Goal: Information Seeking & Learning: Learn about a topic

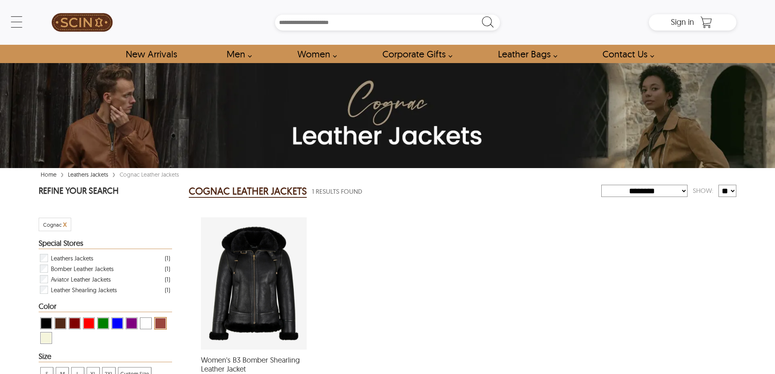
select select "********"
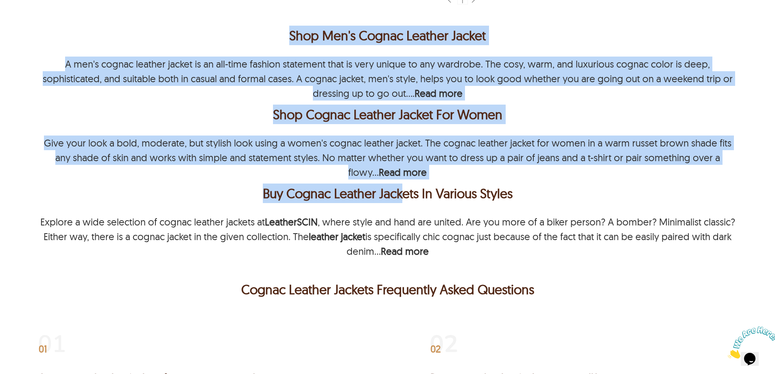
scroll to position [482, 0]
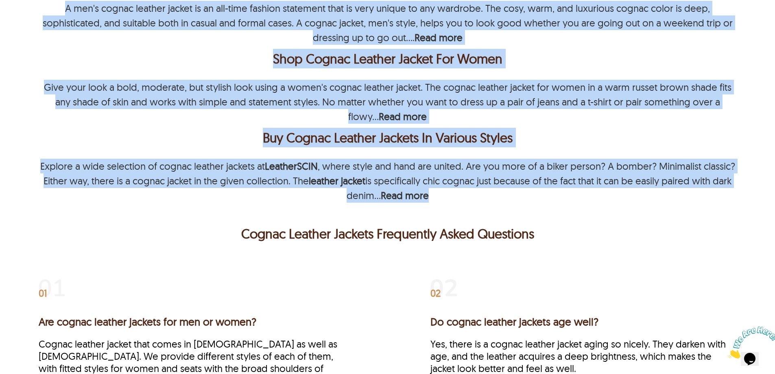
drag, startPoint x: 281, startPoint y: 100, endPoint x: 448, endPoint y: 198, distance: 193.8
click at [448, 198] on div "Shop Men's Cognac Leather Jacket A men's cognac leather jacket is an all-time f…" at bounding box center [388, 84] width 698 height 237
copy div "Shop Men's Cognac Leather Jacket A men's cognac leather jacket is an all-time f…"
click at [231, 121] on div "Give your look a bold, moderate, but stylish look using a women's cognac leathe…" at bounding box center [388, 102] width 698 height 44
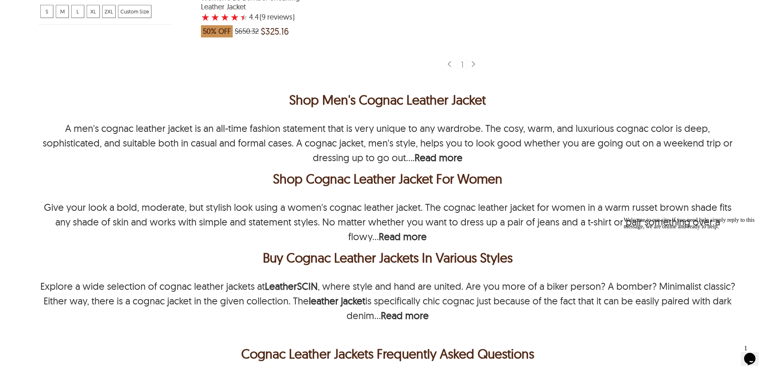
scroll to position [360, 0]
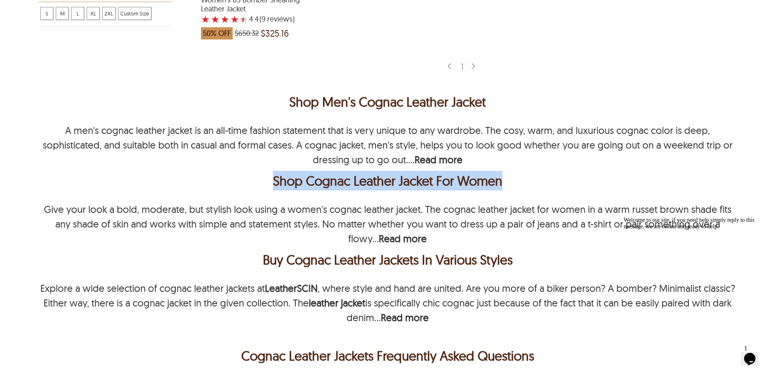
drag, startPoint x: 272, startPoint y: 180, endPoint x: 502, endPoint y: 183, distance: 229.8
click at [502, 183] on div "Shop Cognac Leather Jacket For Women" at bounding box center [388, 181] width 694 height 20
copy div "Shop Cognac Leather Jacket For Women"
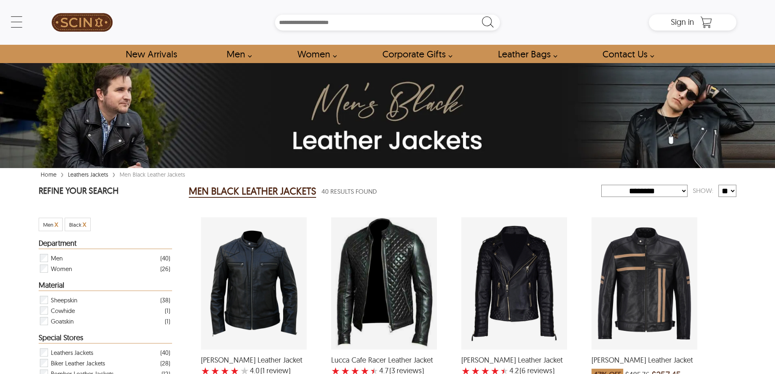
select select "********"
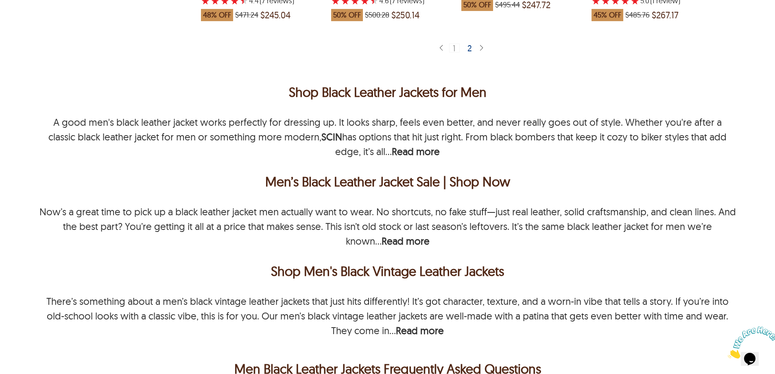
scroll to position [1812, 0]
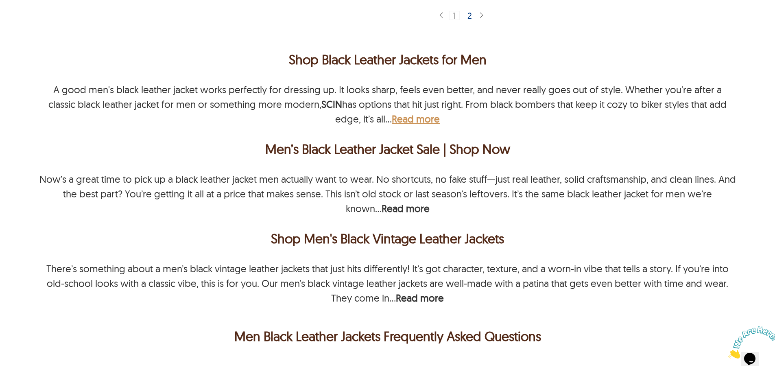
click at [392, 120] on b "Read more" at bounding box center [416, 119] width 48 height 12
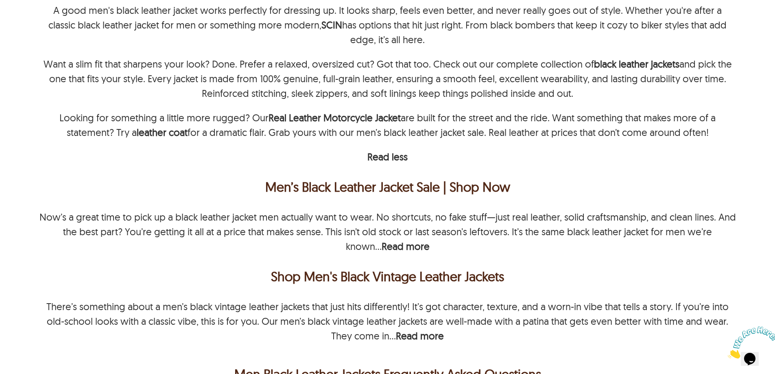
scroll to position [1975, 0]
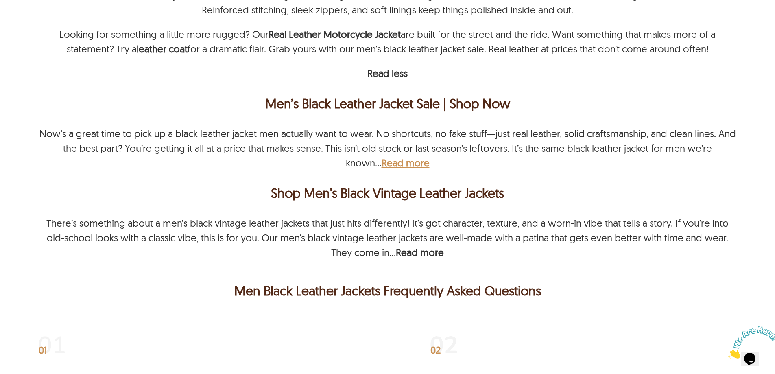
click at [389, 164] on b "Read more" at bounding box center [406, 163] width 48 height 12
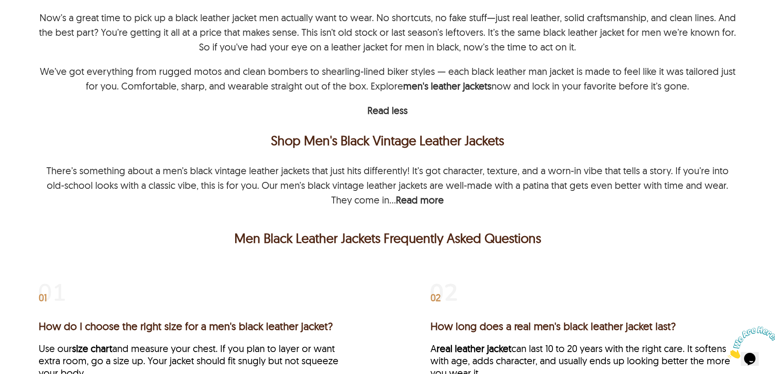
scroll to position [2138, 0]
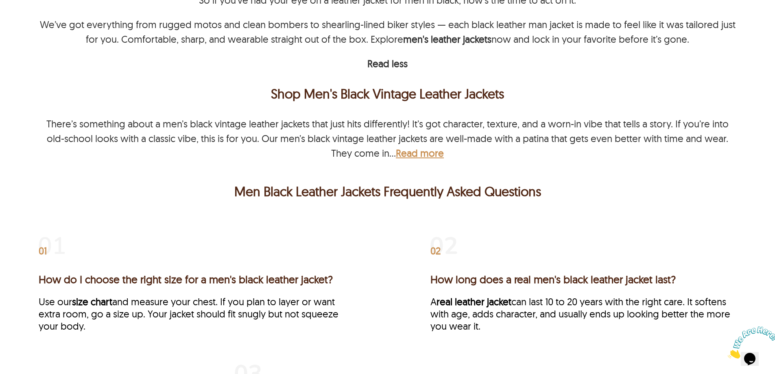
click at [414, 153] on b "Read more" at bounding box center [420, 153] width 48 height 12
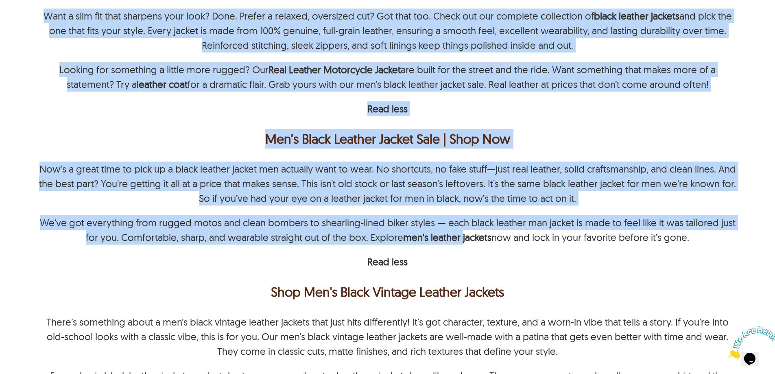
scroll to position [1934, 0]
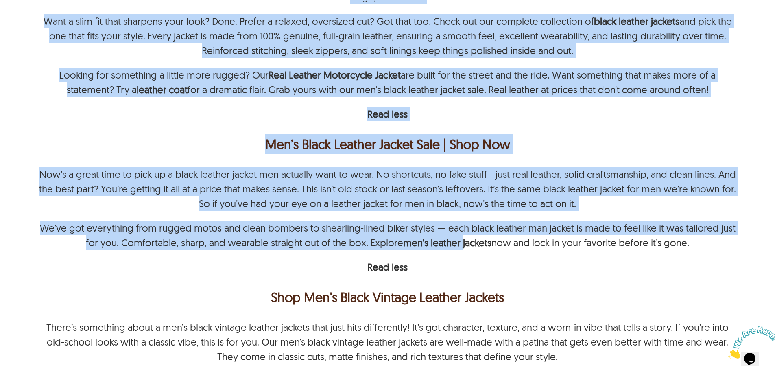
drag, startPoint x: 39, startPoint y: 130, endPoint x: 706, endPoint y: 243, distance: 677.0
click at [711, 243] on div "Shop Black Leather Jackets for Men A good men's black leather jacket works perf…" at bounding box center [388, 178] width 698 height 527
copy div "A good men's black leather jacket works perfectly for dressing up. It looks sha…"
click at [592, 238] on p "We’ve got everything from rugged motos and clean bombers to shearling-lined bik…" at bounding box center [388, 234] width 698 height 29
